Goal: Information Seeking & Learning: Check status

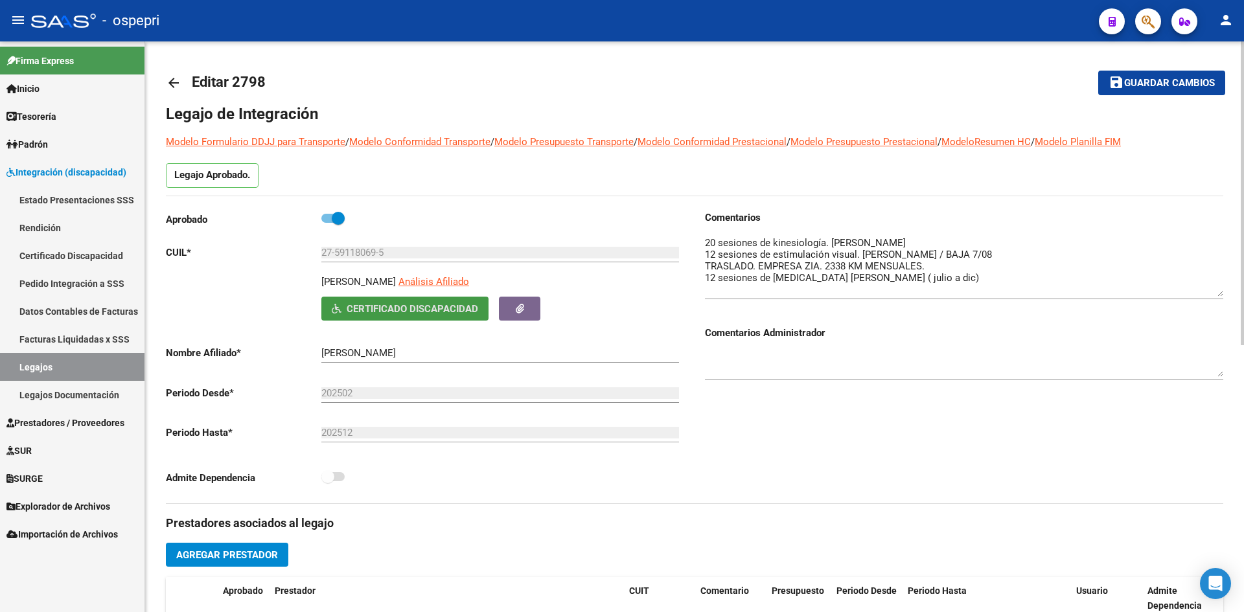
click at [174, 76] on mat-icon "arrow_back" at bounding box center [174, 83] width 16 height 16
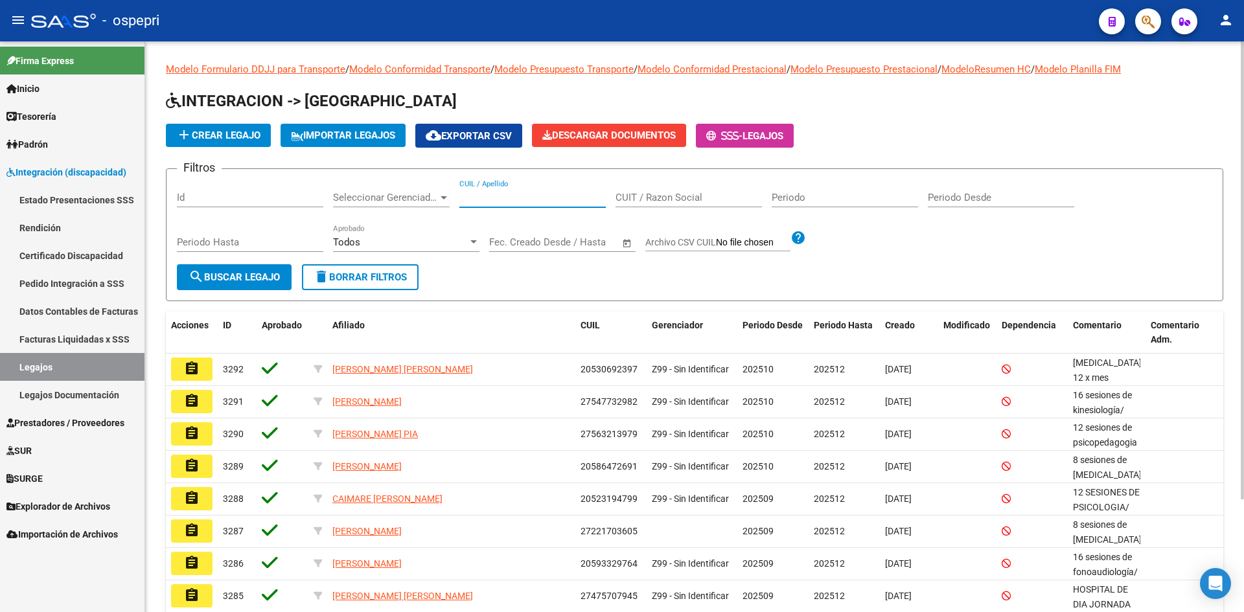
click at [510, 198] on input "CUIL / Apellido" at bounding box center [532, 198] width 146 height 12
paste input "20271102136"
type input "20271102136"
click at [251, 266] on button "search Buscar Legajo" at bounding box center [234, 277] width 115 height 26
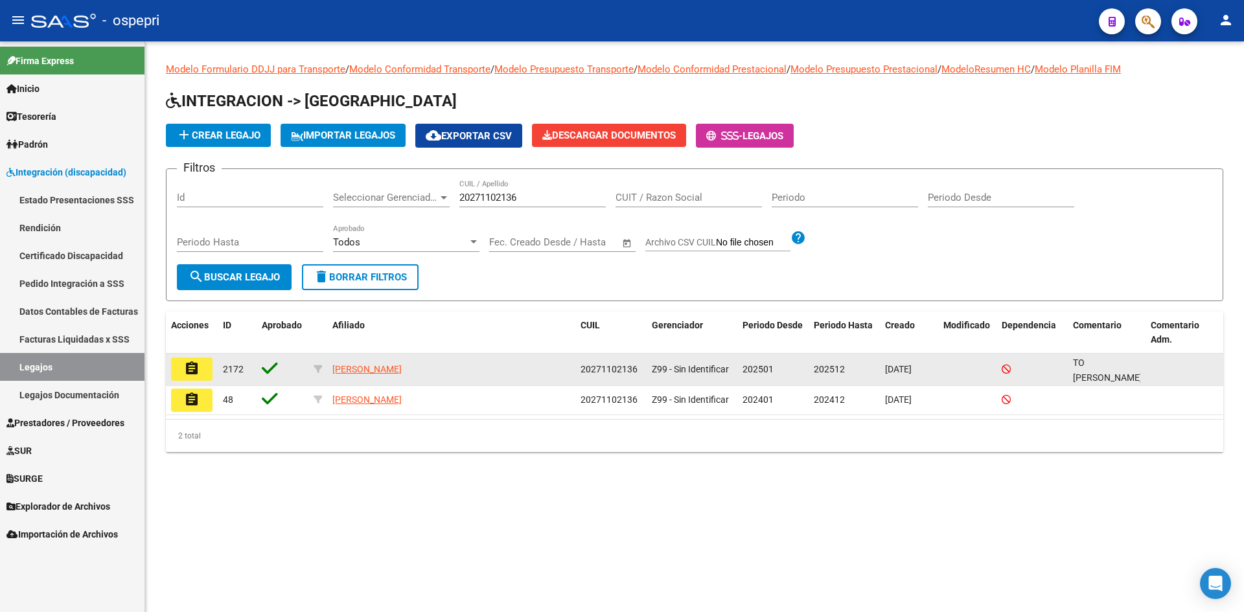
click at [190, 372] on mat-icon "assignment" at bounding box center [192, 369] width 16 height 16
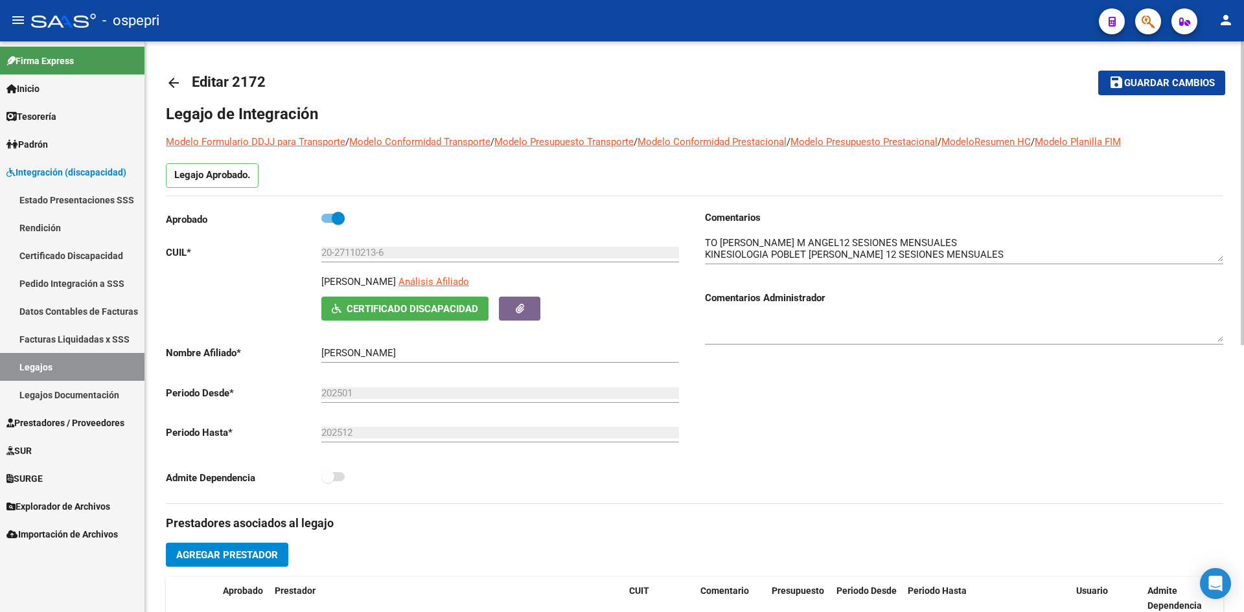
click at [446, 306] on span "Certificado Discapacidad" at bounding box center [413, 309] width 132 height 12
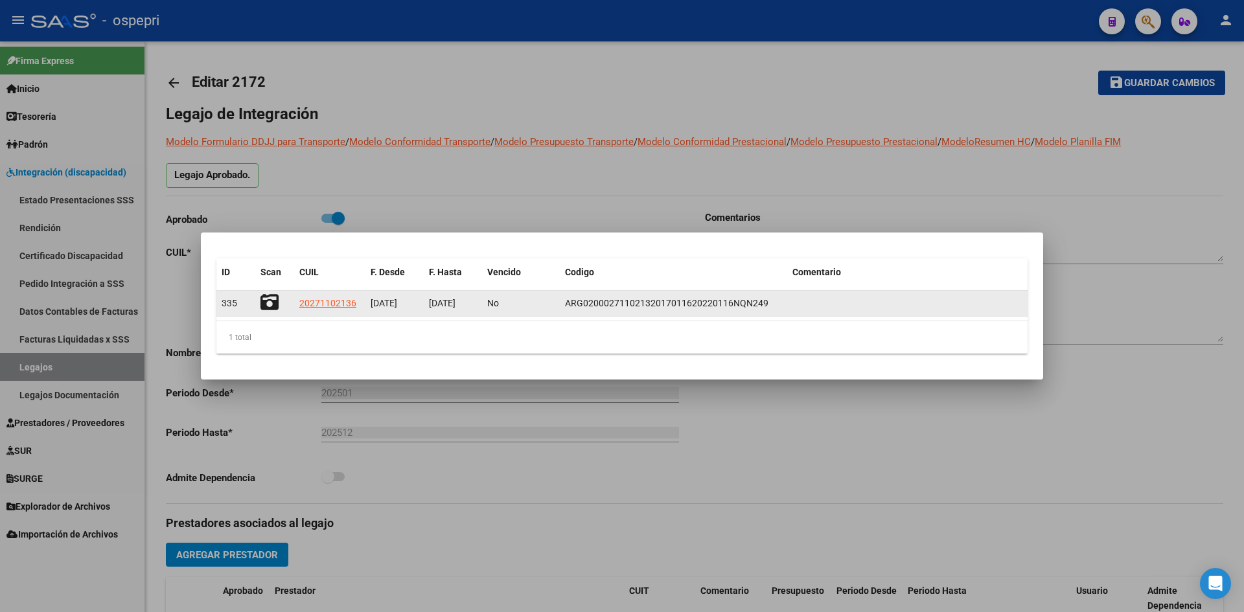
click at [262, 303] on icon at bounding box center [269, 302] width 18 height 18
